Goal: Navigation & Orientation: Find specific page/section

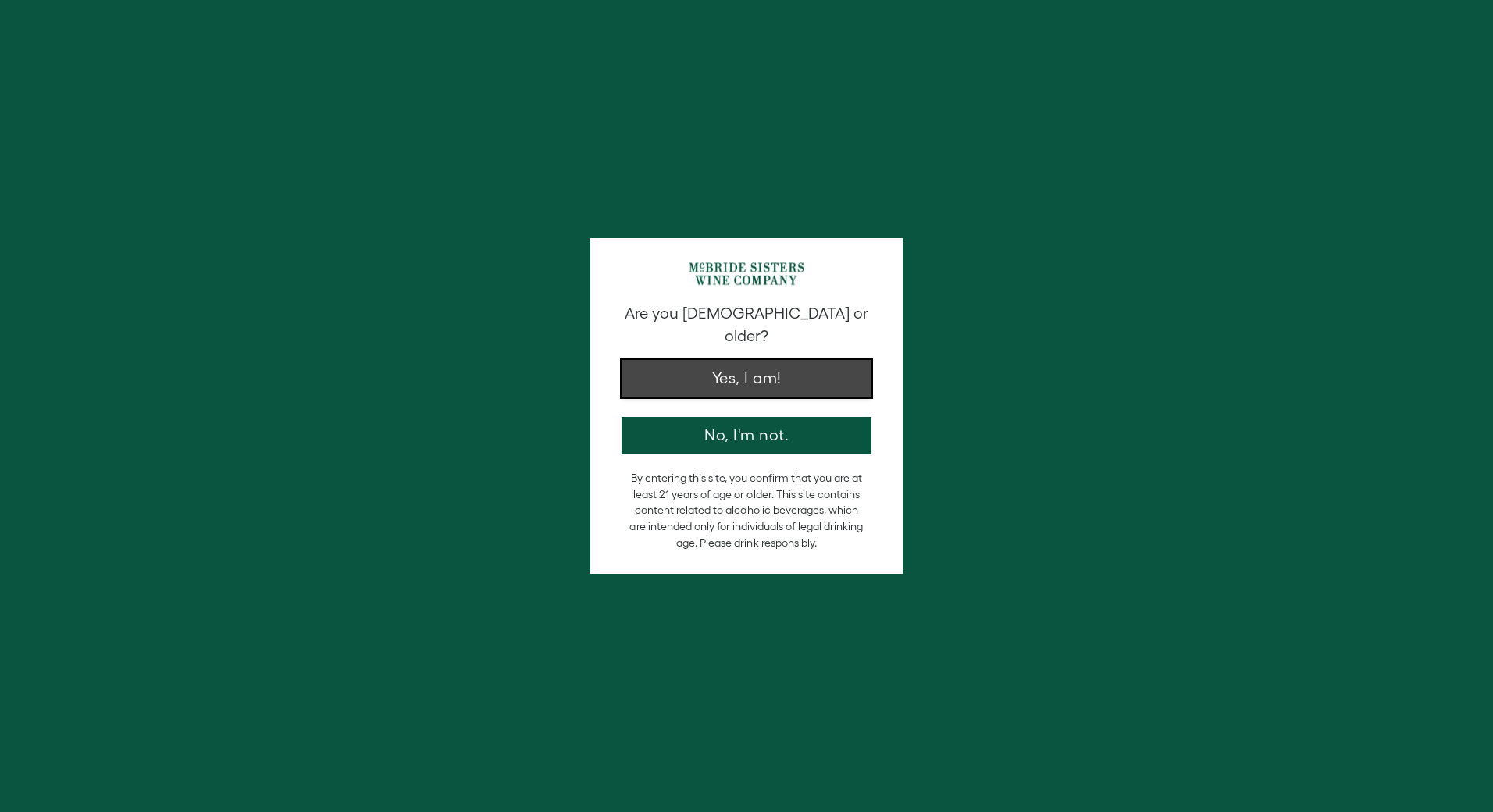
click at [736, 365] on button "Yes, I am!" at bounding box center [746, 379] width 249 height 38
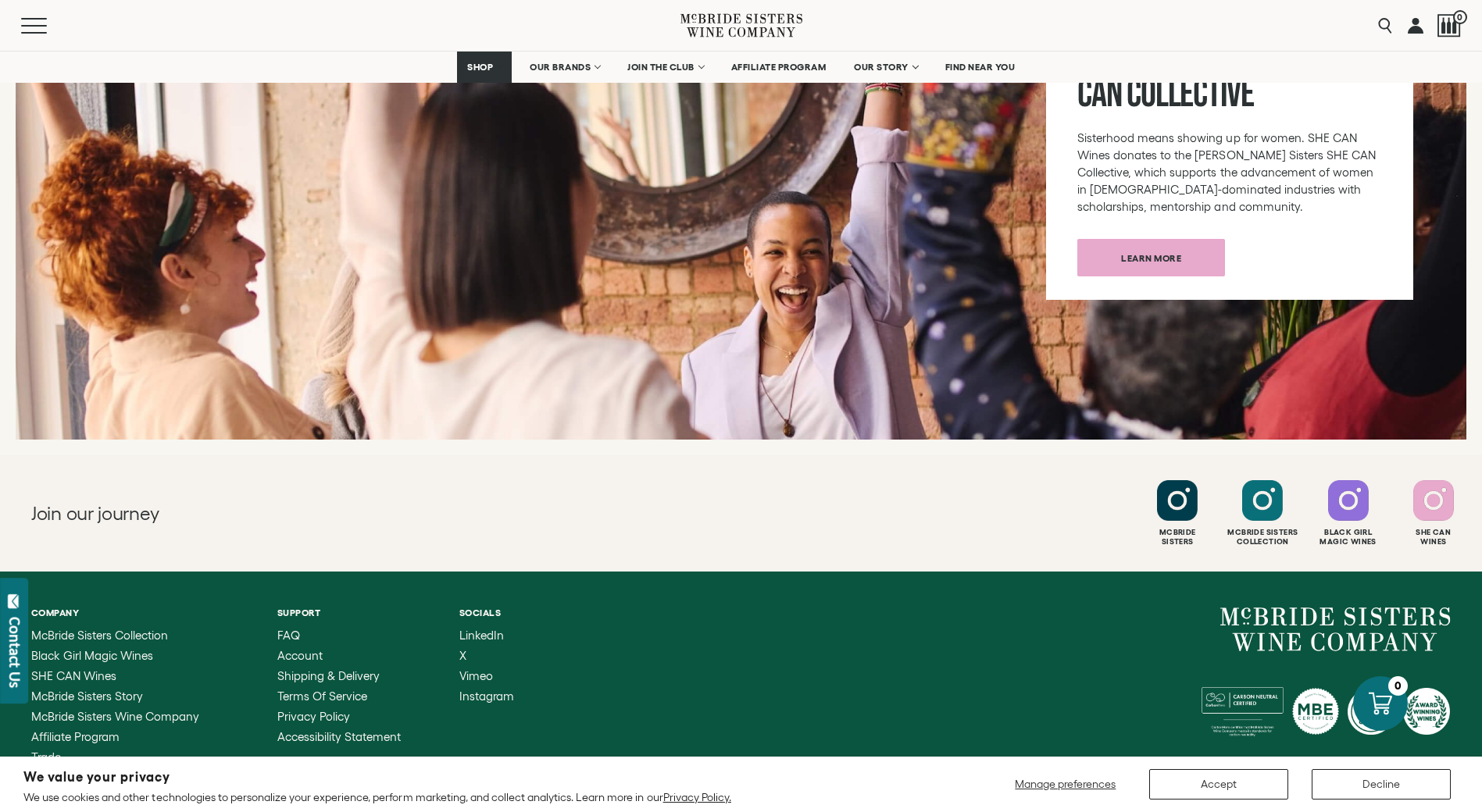
scroll to position [5947, 0]
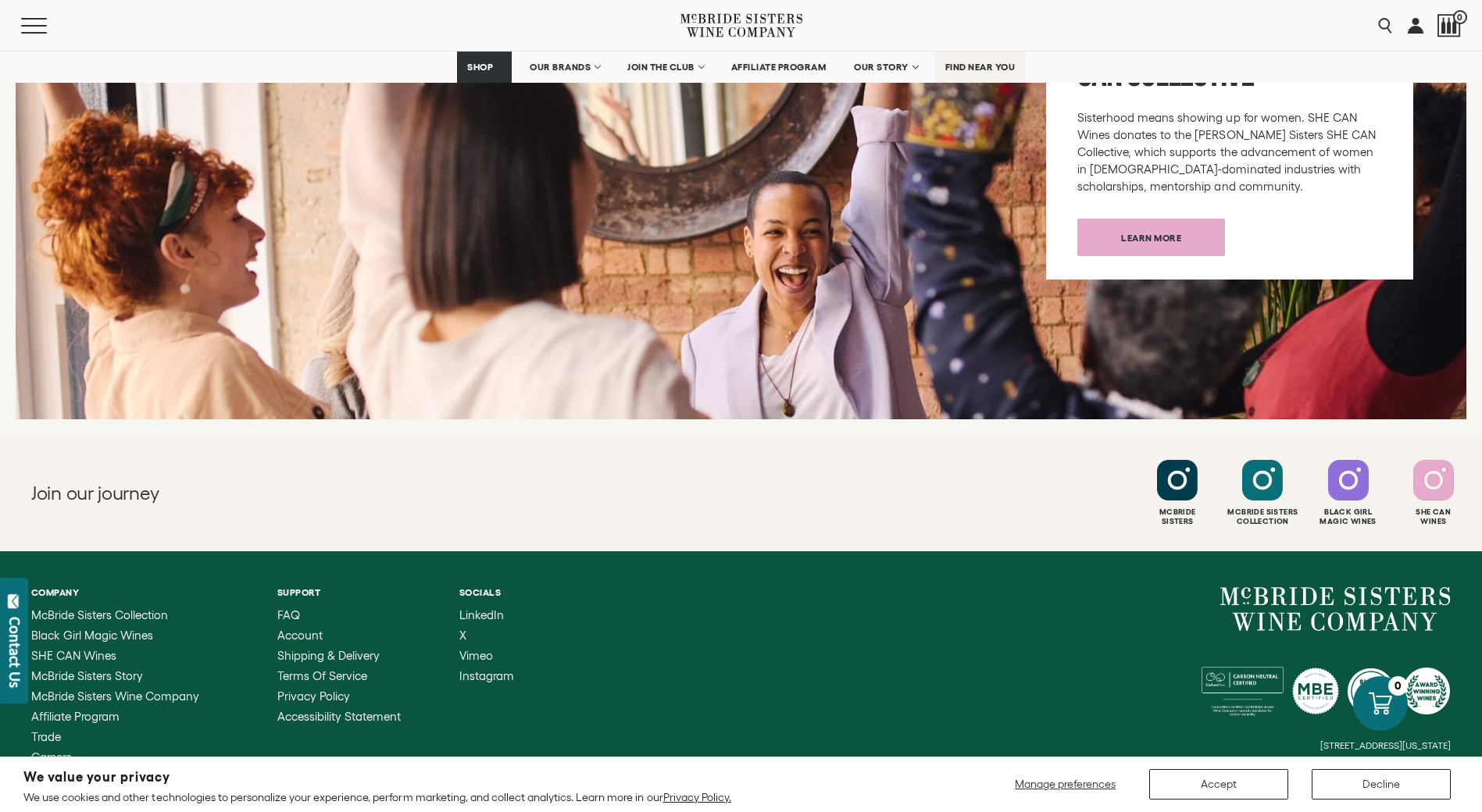
click at [968, 67] on span "FIND NEAR YOU" at bounding box center [980, 67] width 70 height 11
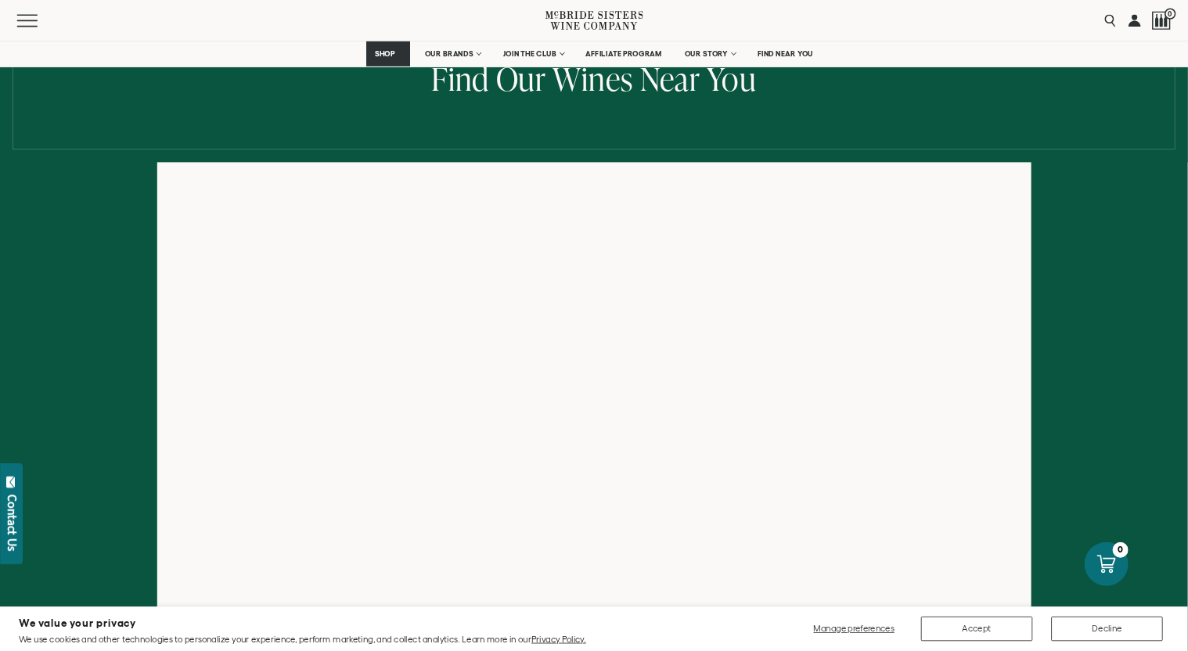
scroll to position [235, 0]
